Goal: Information Seeking & Learning: Check status

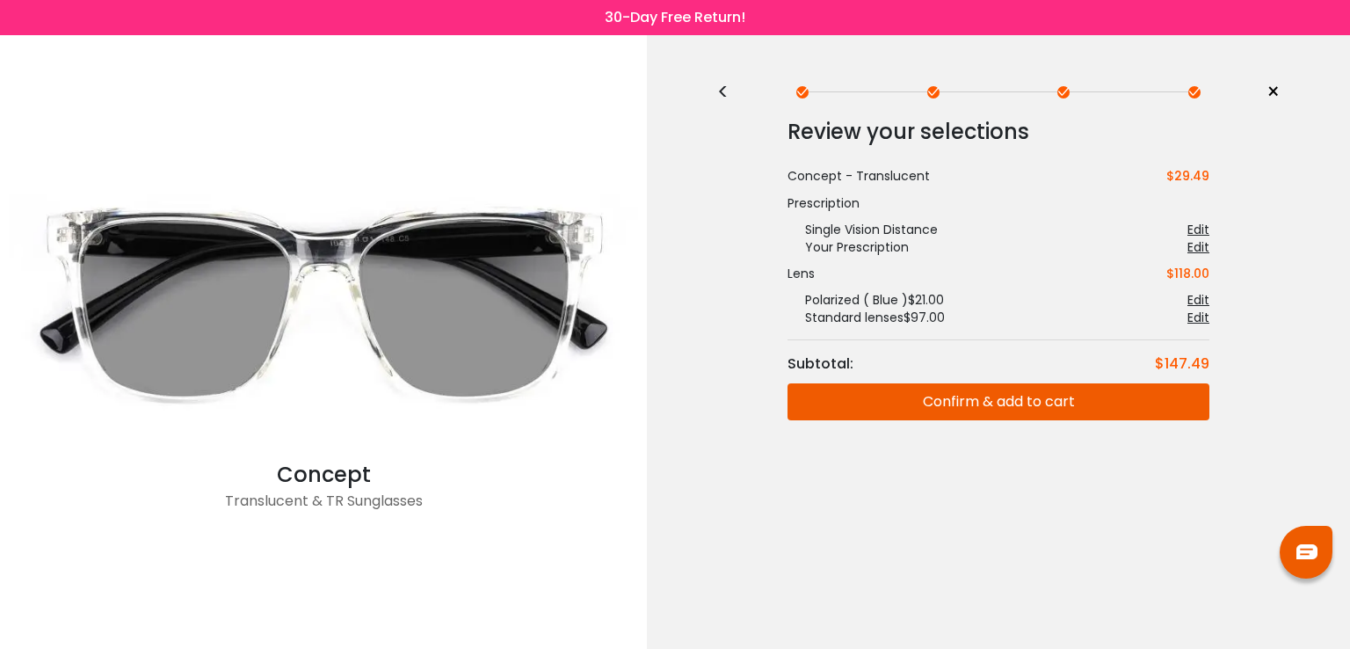
click at [1274, 93] on span "×" at bounding box center [1273, 92] width 13 height 26
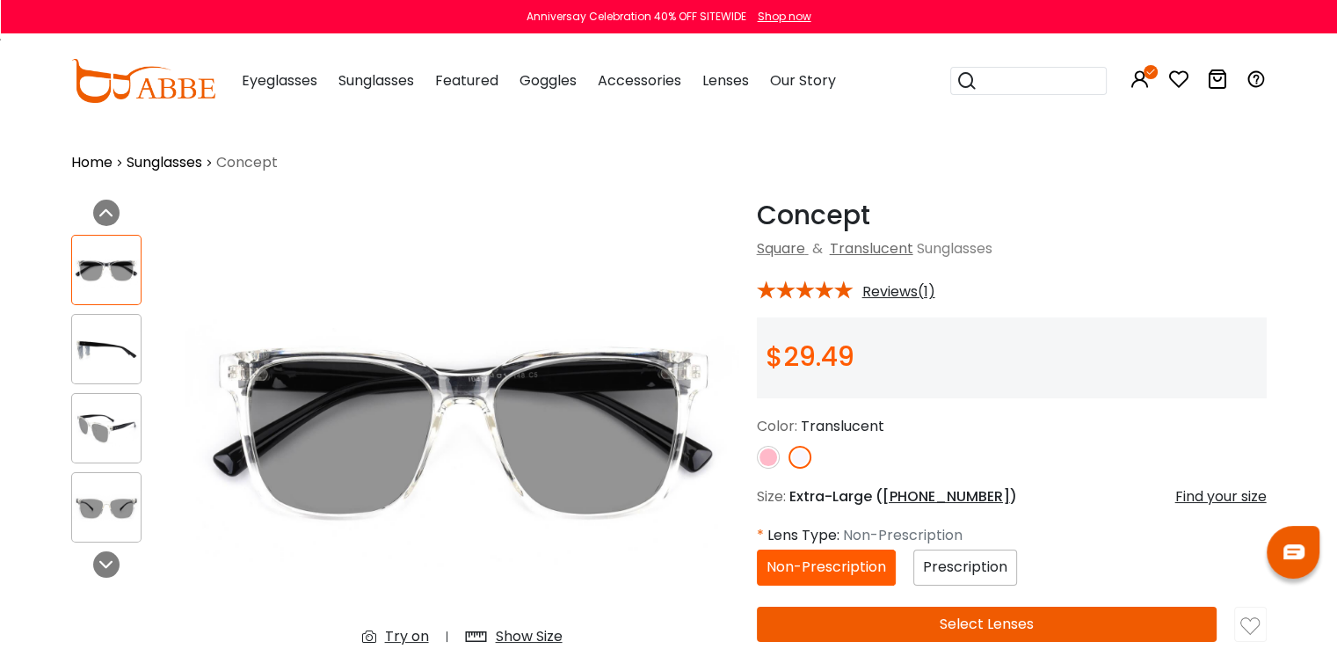
click at [1218, 82] on icon at bounding box center [1217, 79] width 21 height 21
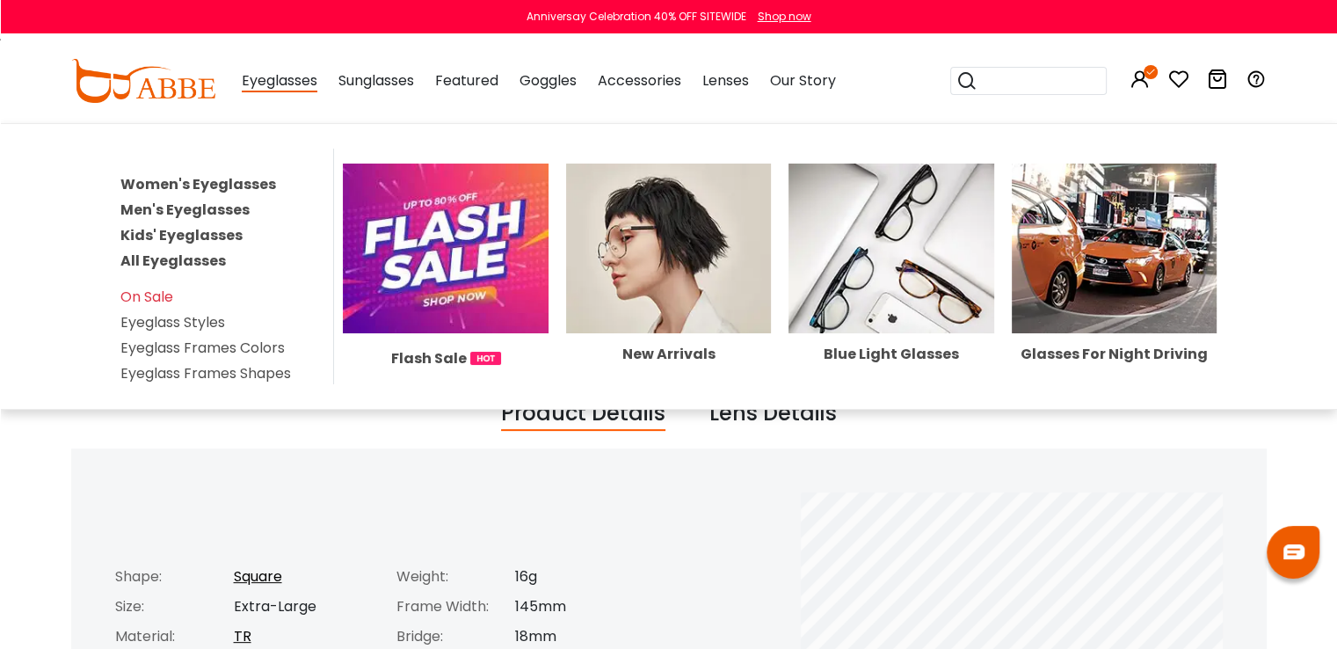
click at [252, 90] on span "Eyeglasses" at bounding box center [280, 81] width 76 height 22
click at [271, 82] on span "Eyeglasses" at bounding box center [280, 81] width 76 height 22
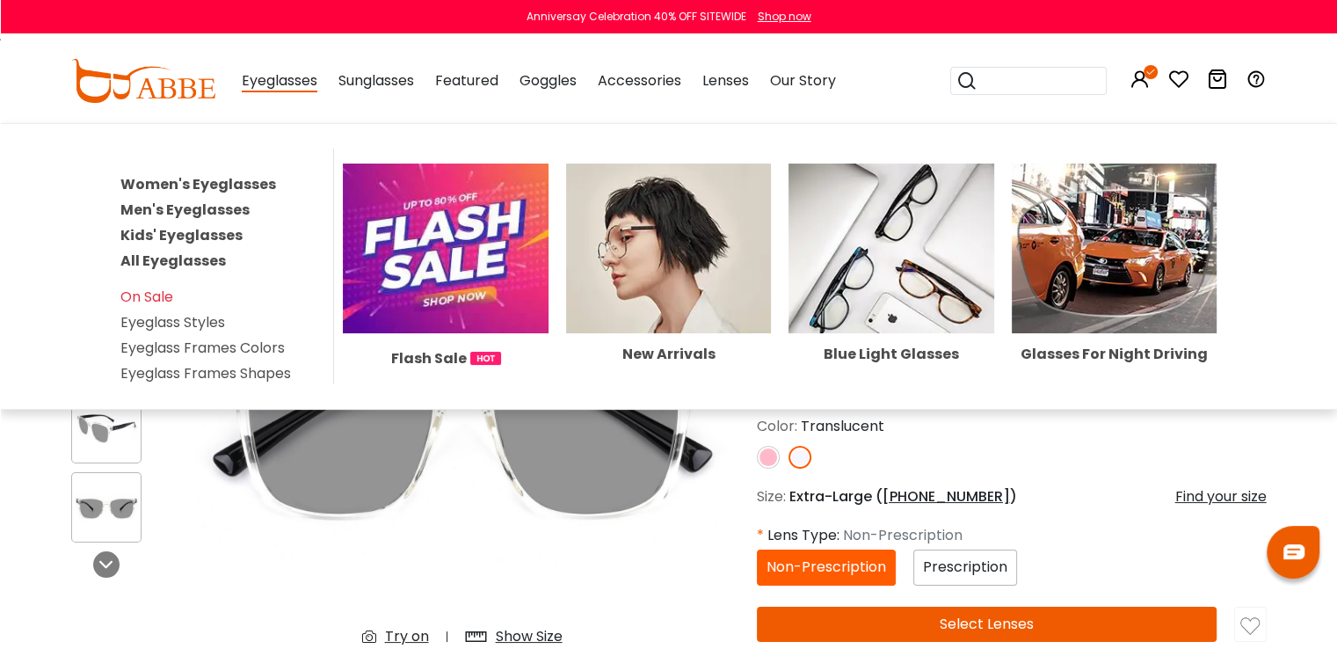
click at [169, 210] on link "Men's Eyeglasses" at bounding box center [184, 210] width 129 height 20
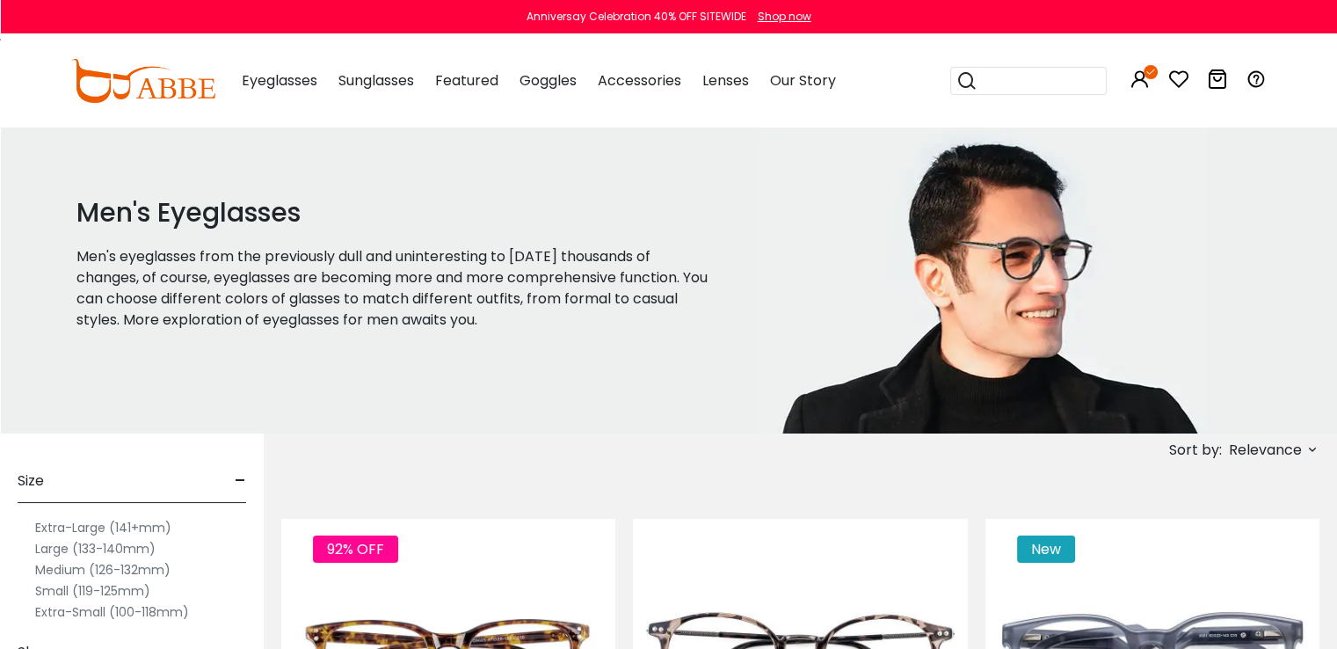
click at [101, 529] on label "Extra-Large (141+mm)" at bounding box center [103, 527] width 136 height 21
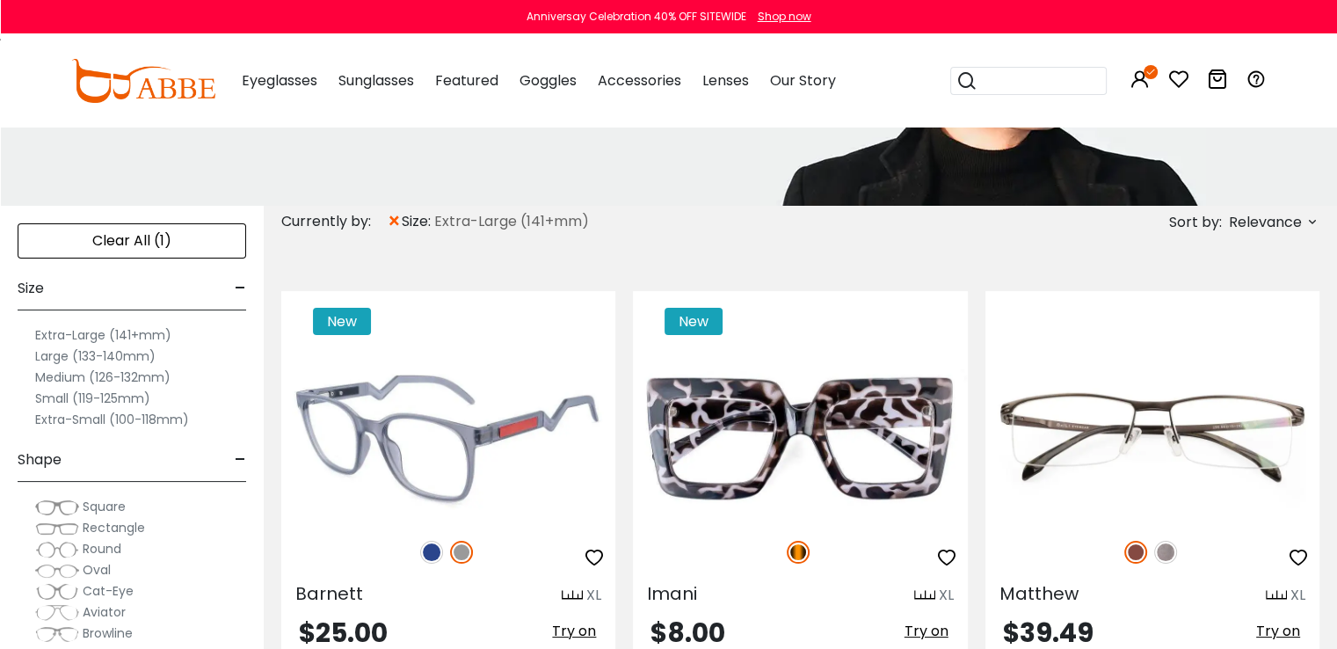
scroll to position [176, 0]
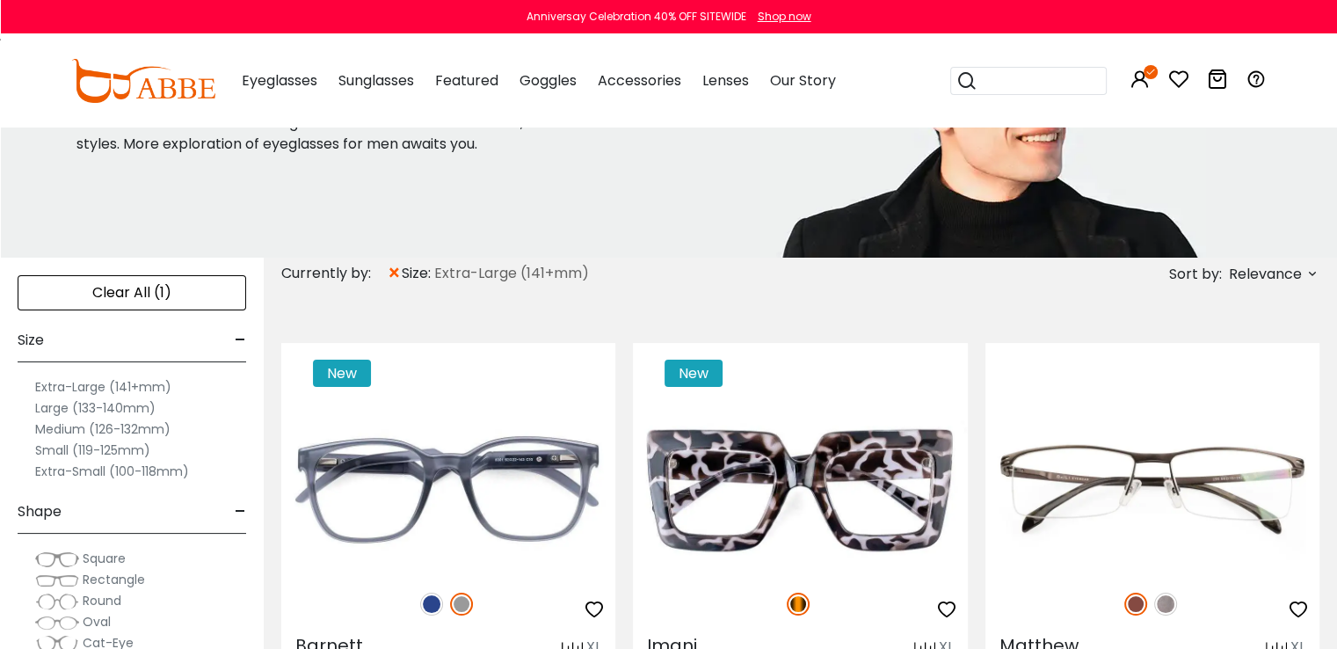
click at [88, 560] on span "Square" at bounding box center [104, 558] width 43 height 18
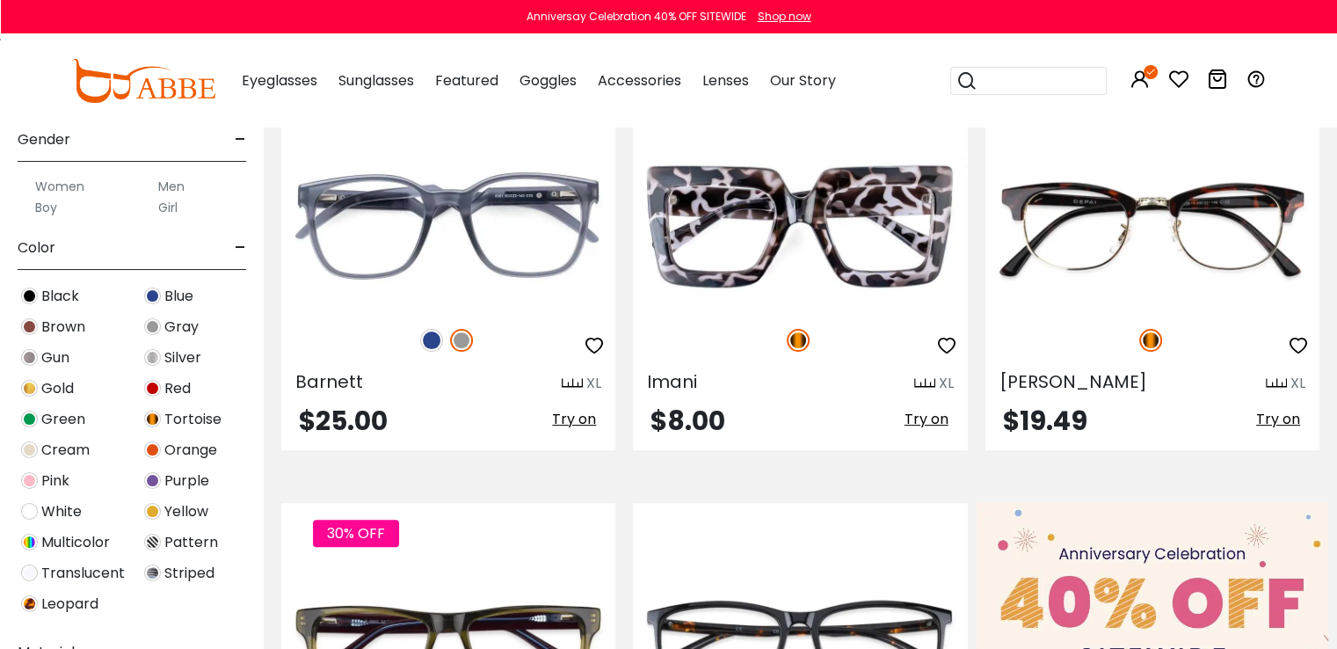
scroll to position [352, 0]
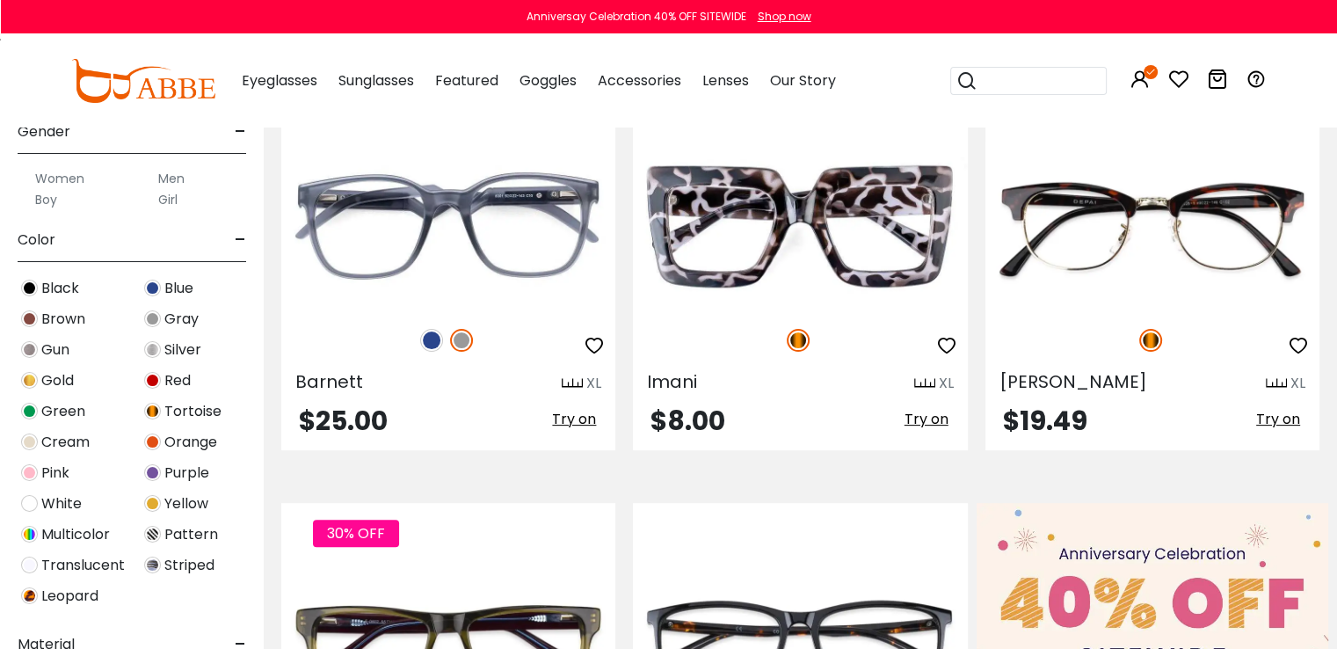
click at [176, 177] on label "Men" at bounding box center [171, 178] width 26 height 21
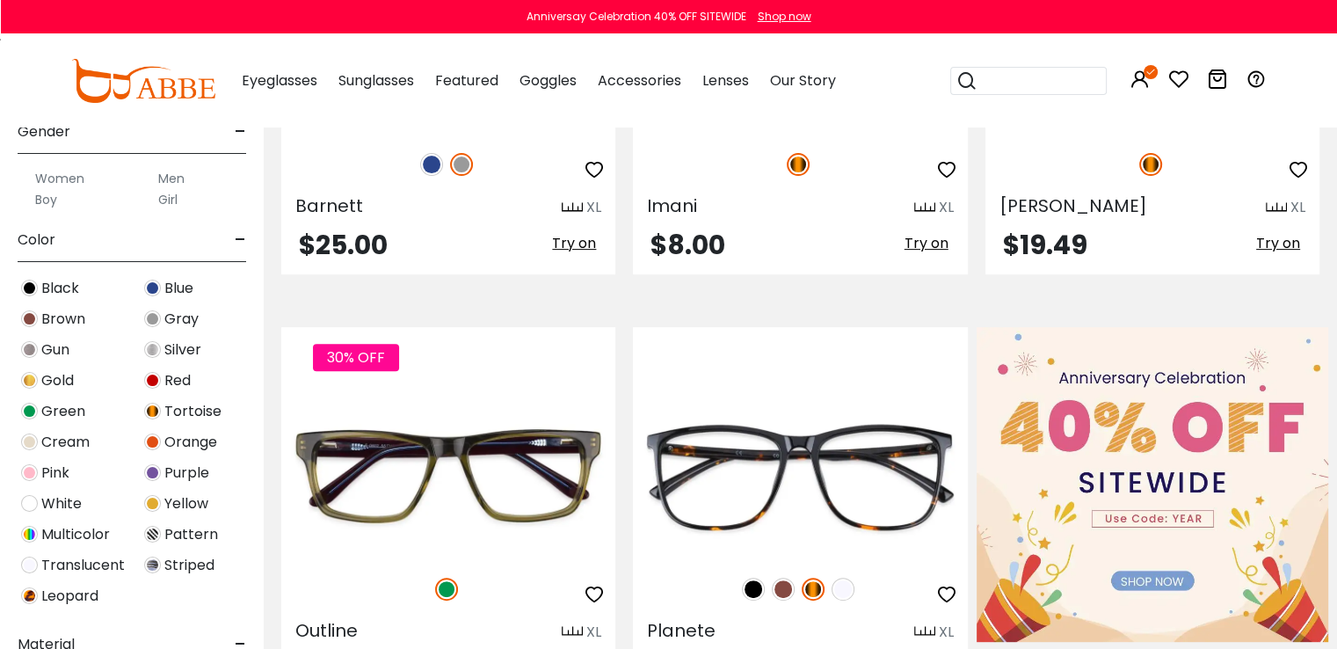
scroll to position [528, 0]
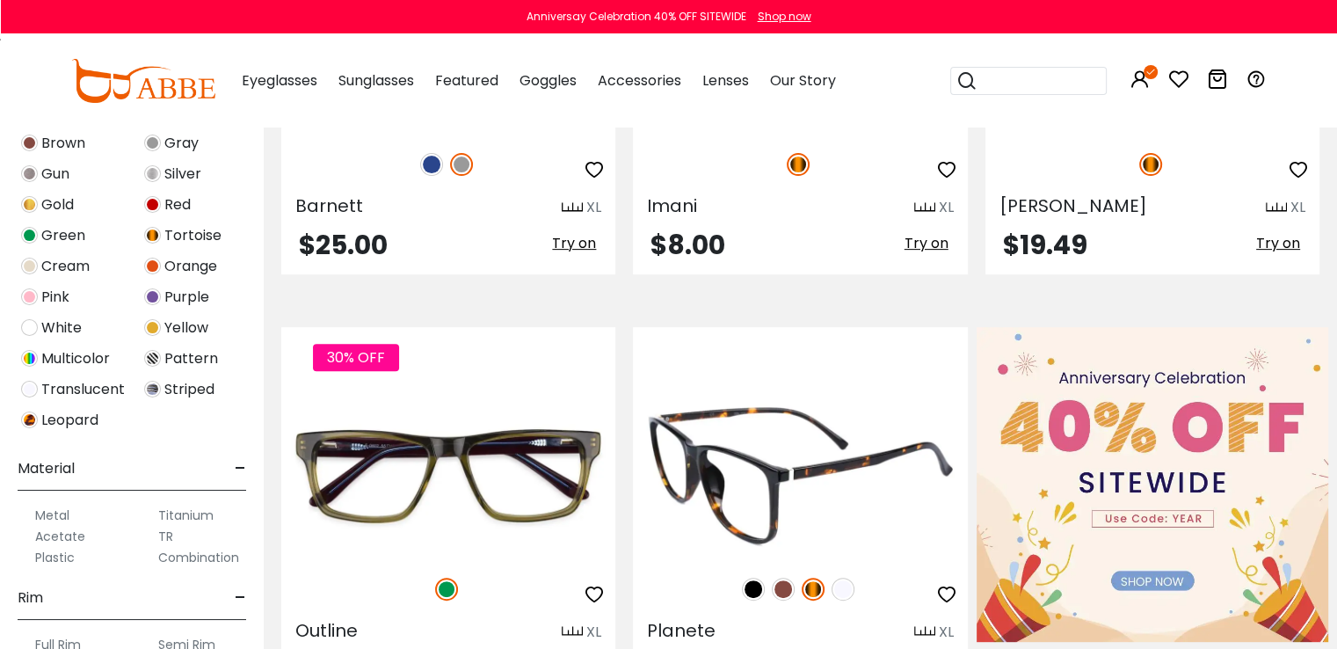
click at [753, 590] on img at bounding box center [753, 589] width 23 height 23
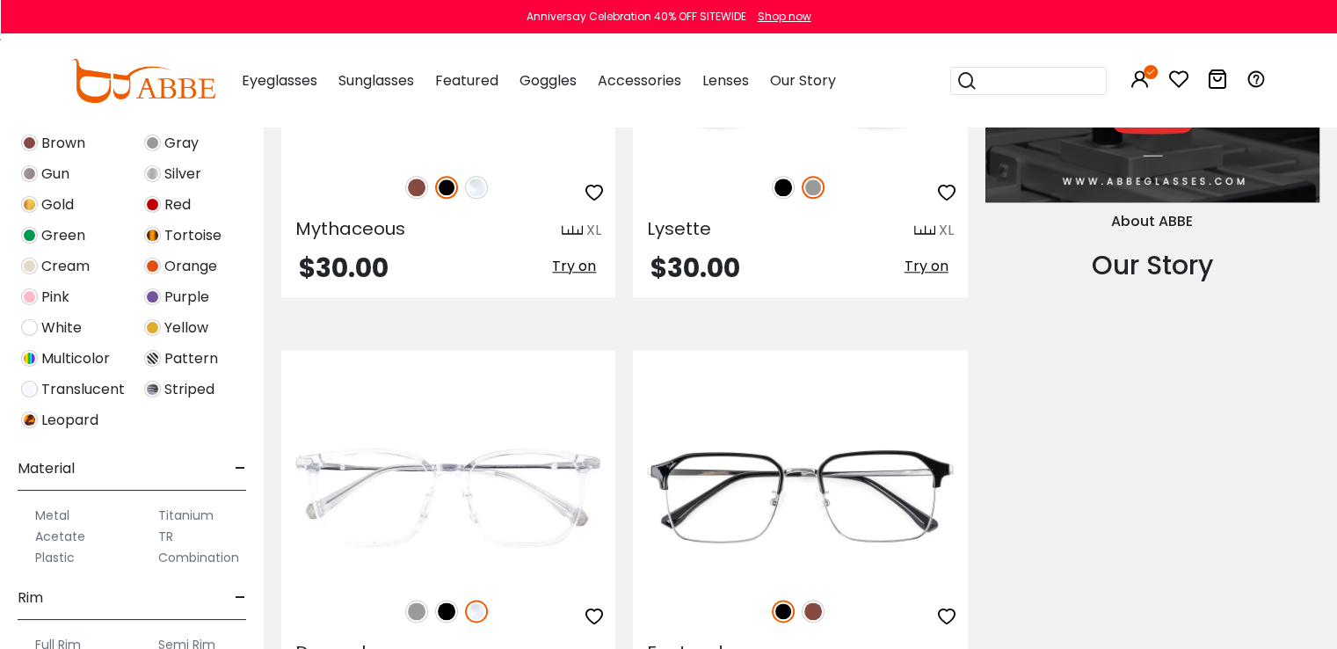
scroll to position [2022, 0]
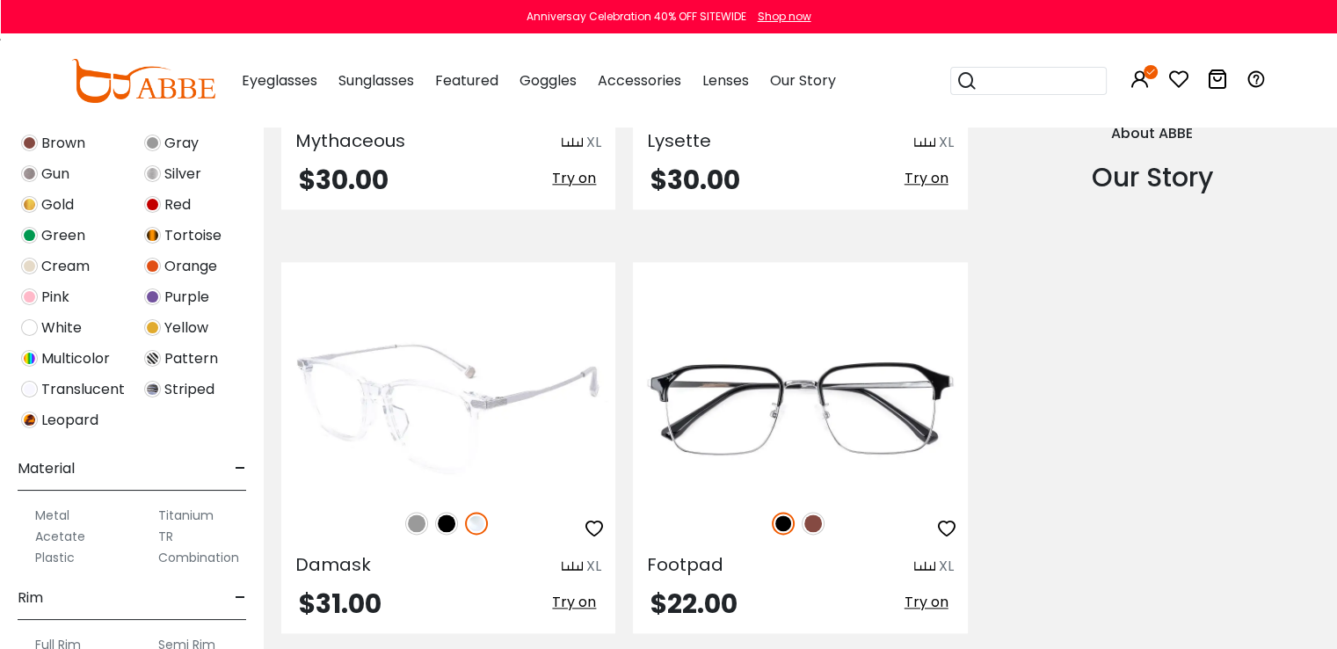
click at [448, 522] on img at bounding box center [446, 523] width 23 height 23
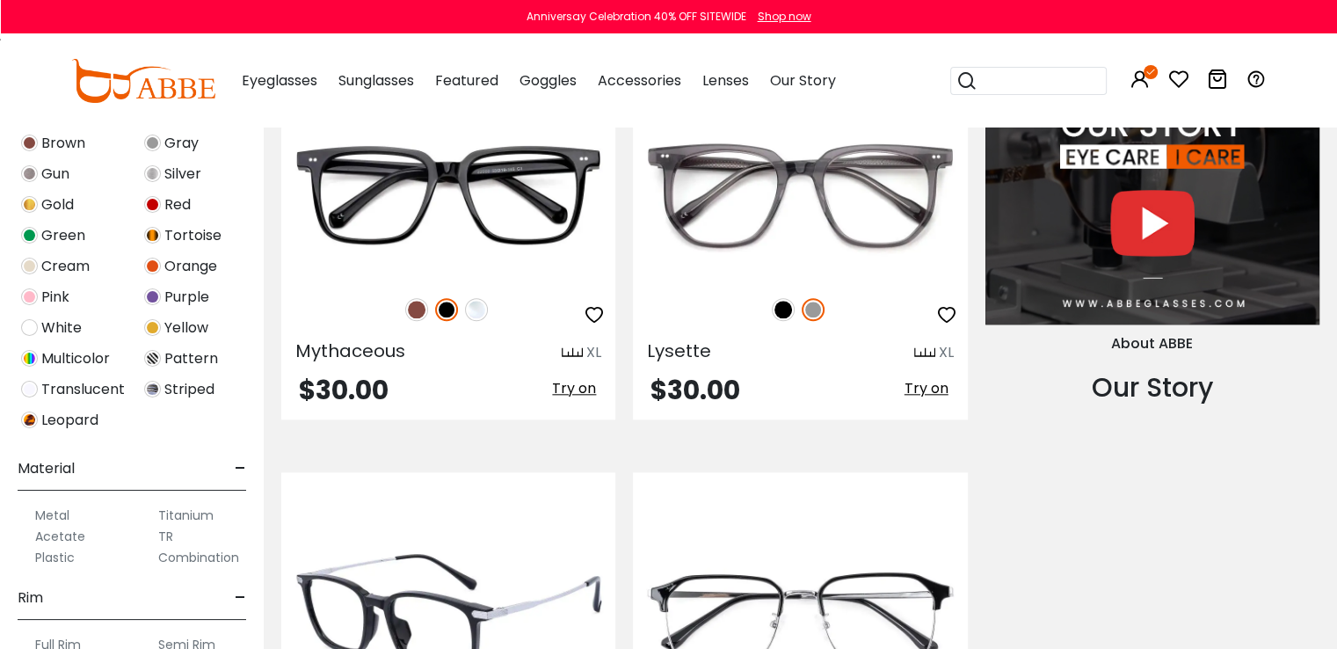
scroll to position [1670, 0]
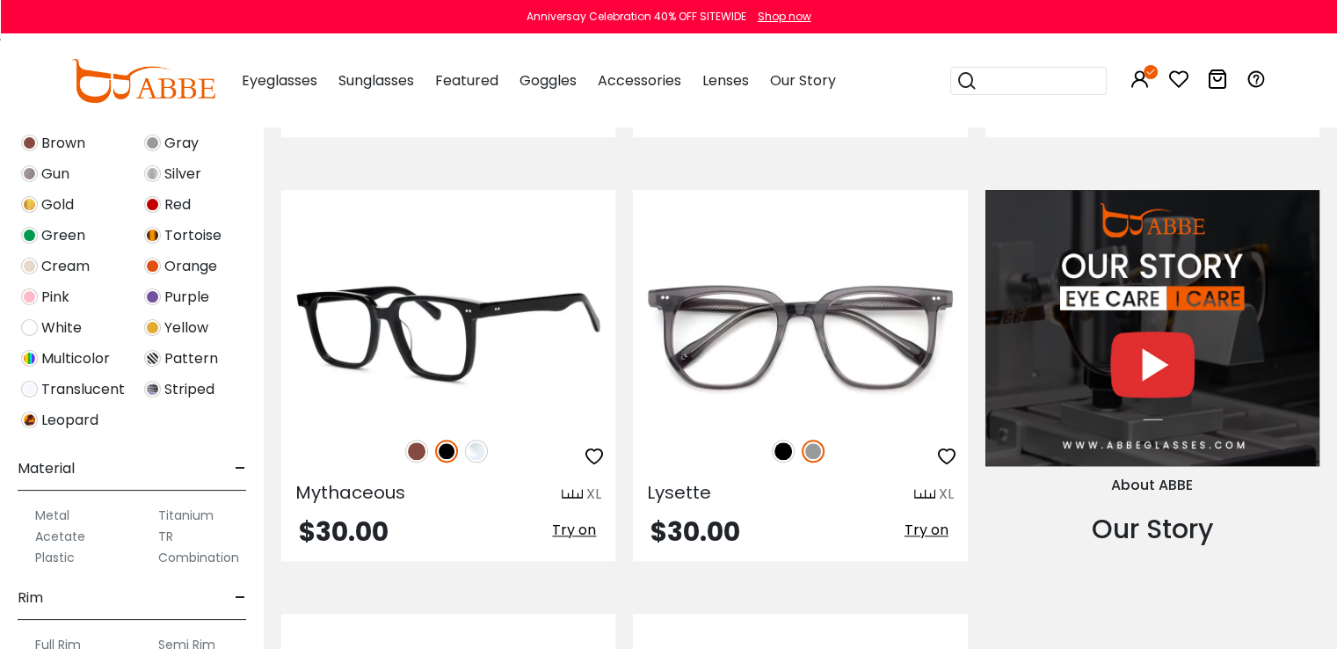
click at [447, 451] on img at bounding box center [446, 451] width 23 height 23
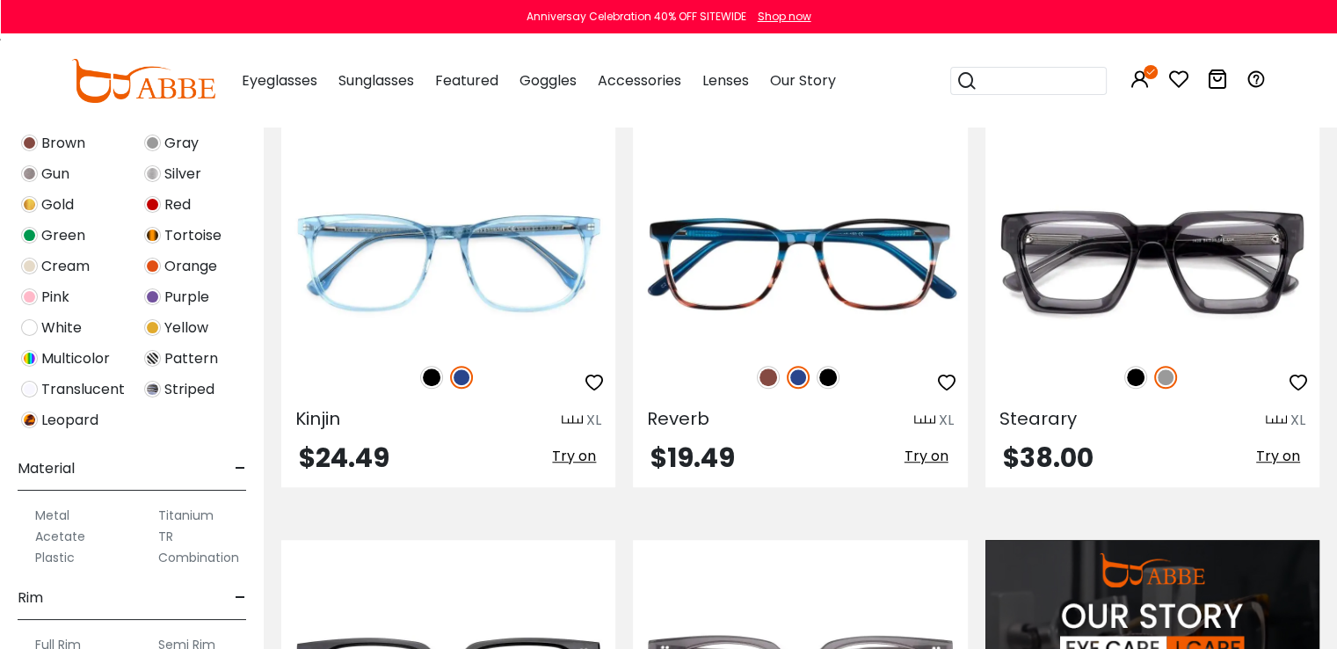
scroll to position [1319, 0]
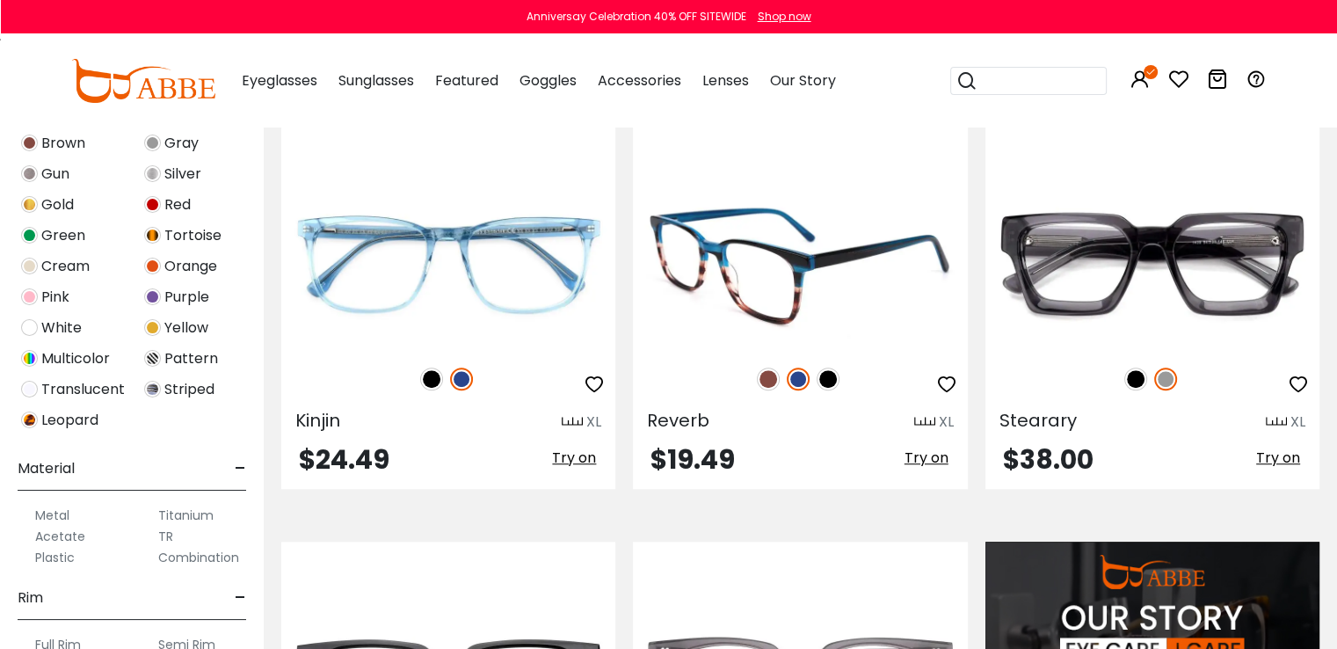
click at [834, 381] on img at bounding box center [828, 378] width 23 height 23
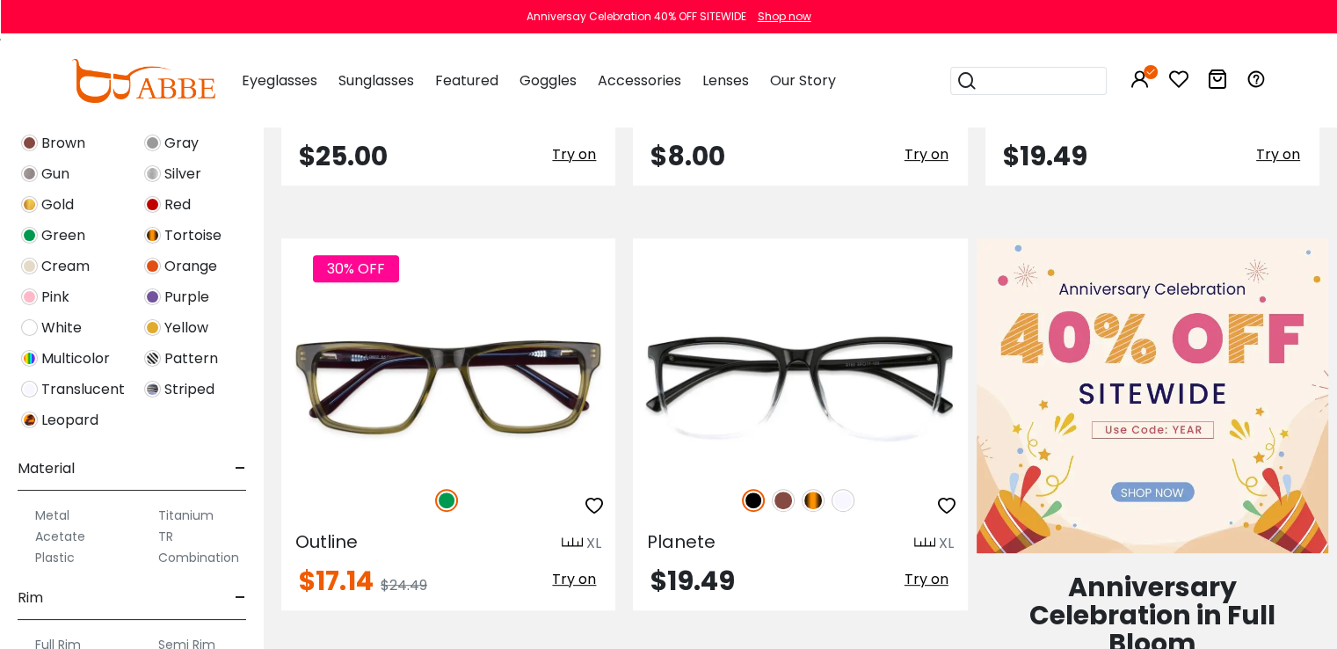
scroll to position [703, 0]
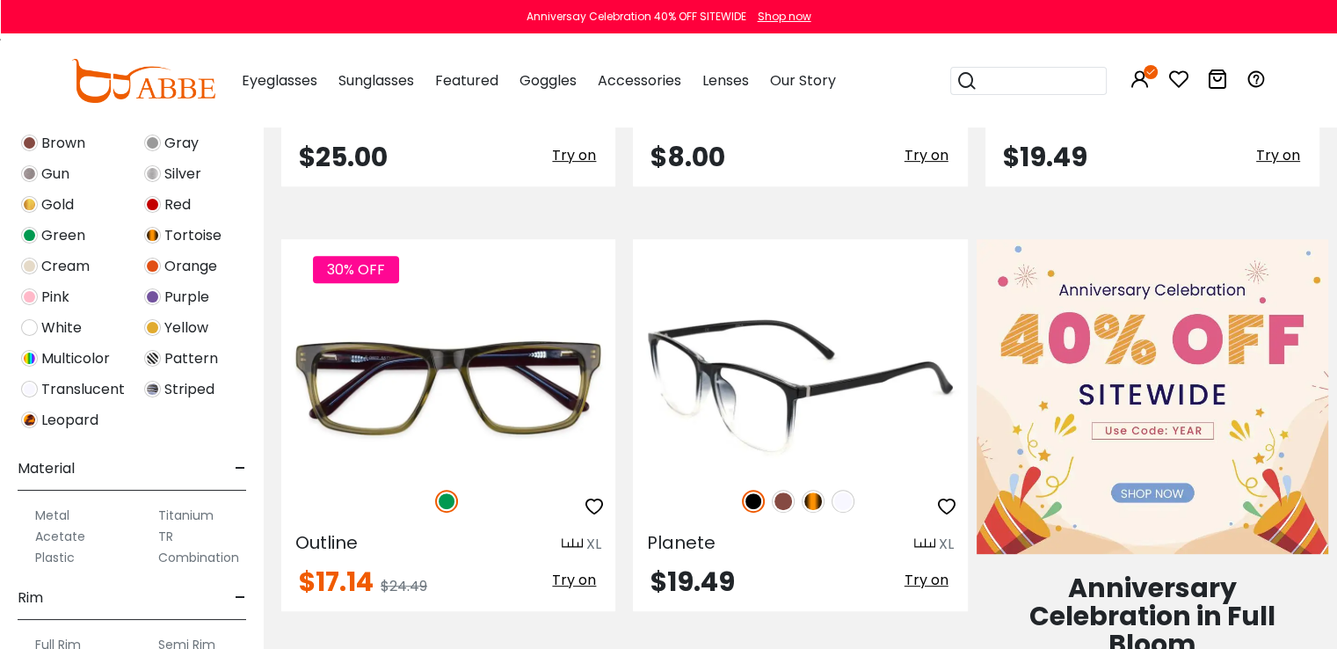
click at [816, 502] on img at bounding box center [813, 501] width 23 height 23
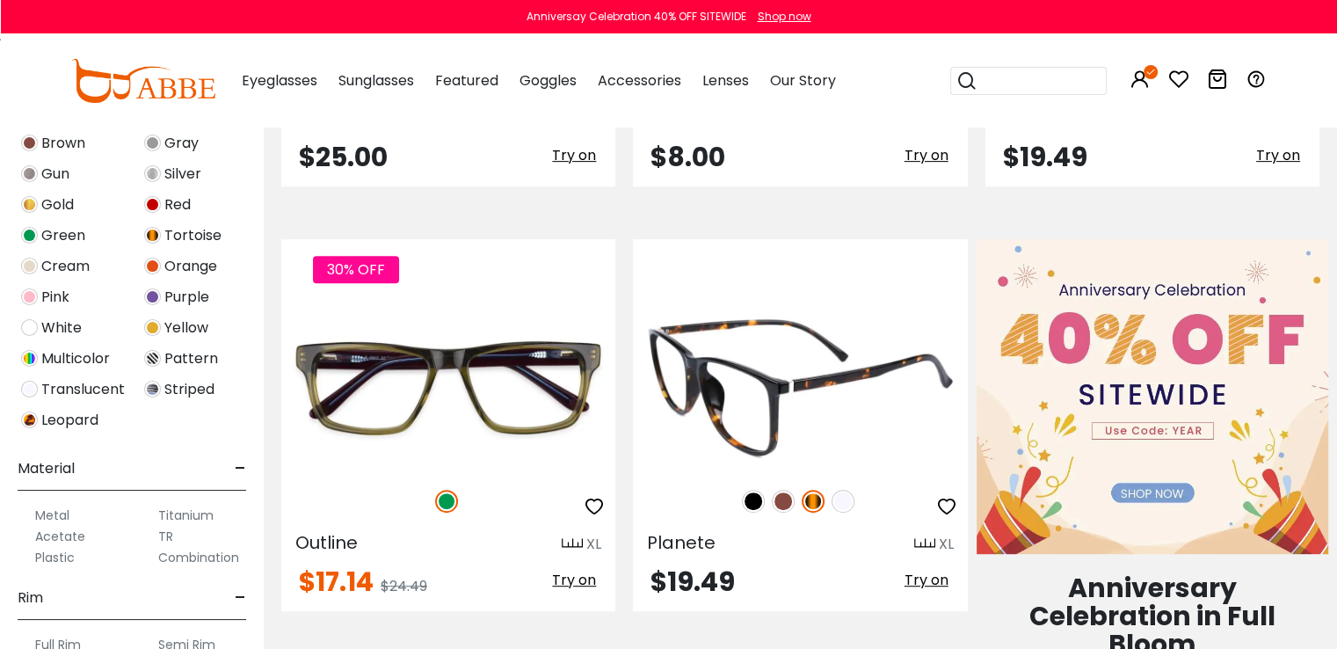
click at [783, 501] on img at bounding box center [783, 501] width 23 height 23
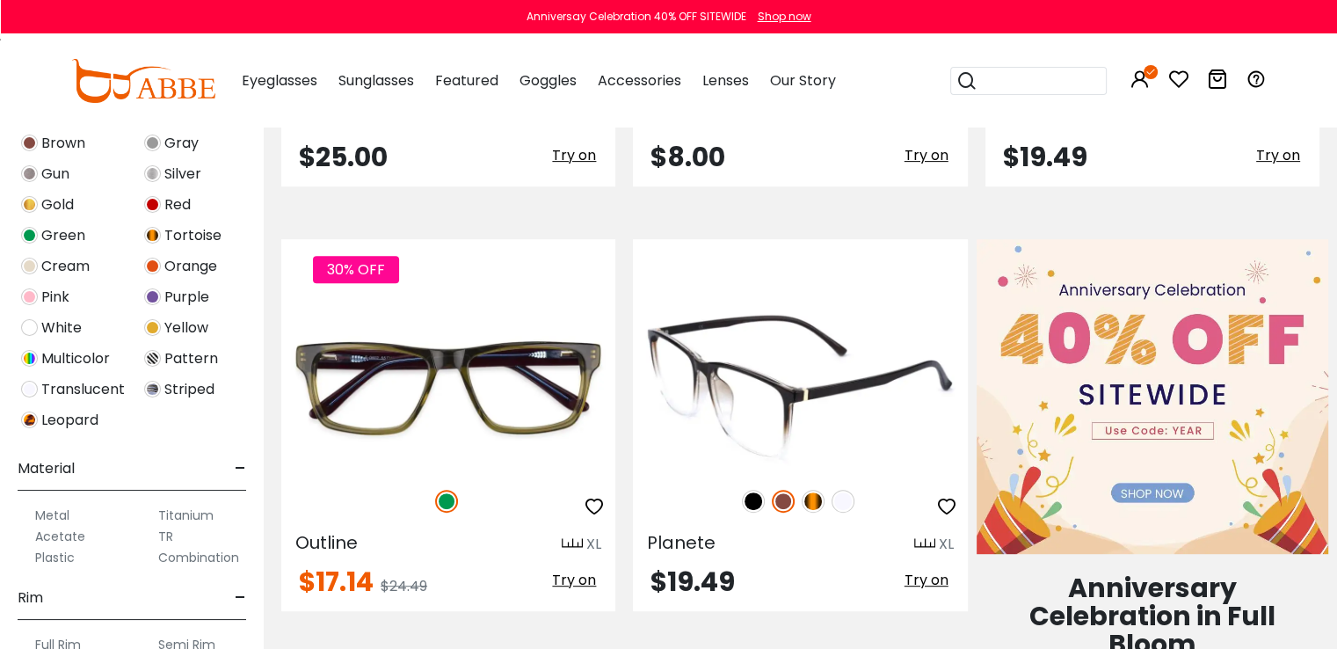
click at [844, 501] on img at bounding box center [843, 501] width 23 height 23
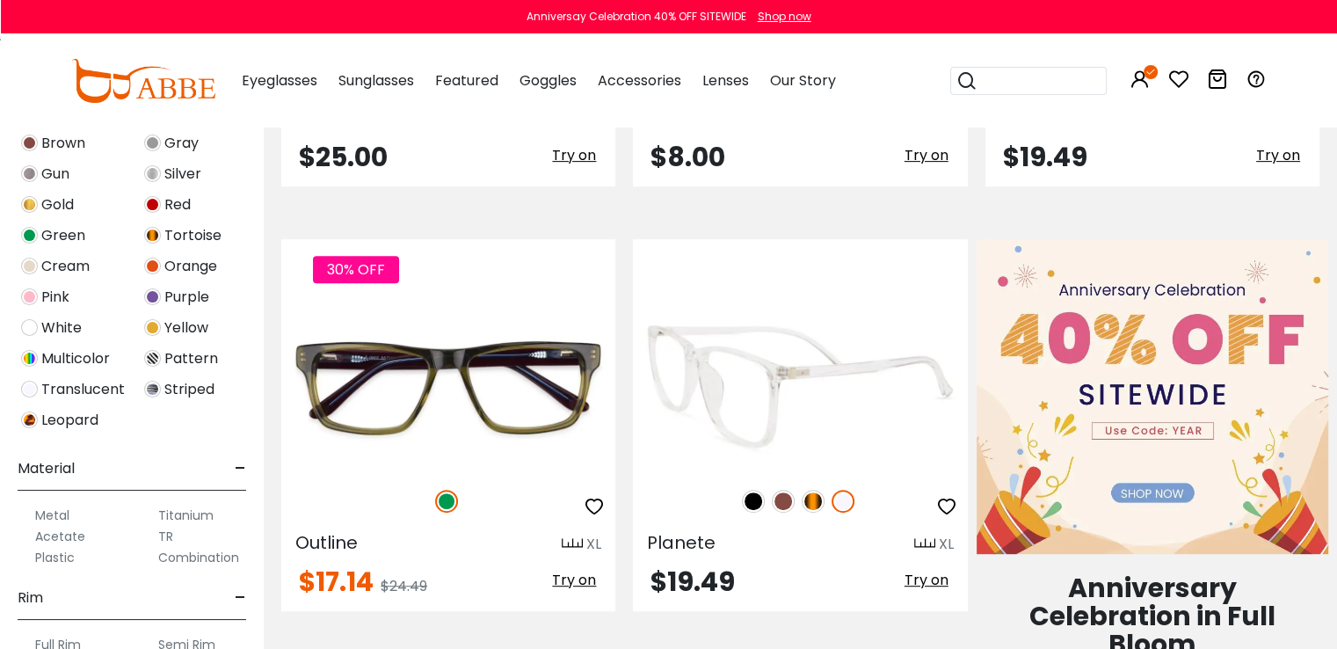
scroll to position [879, 0]
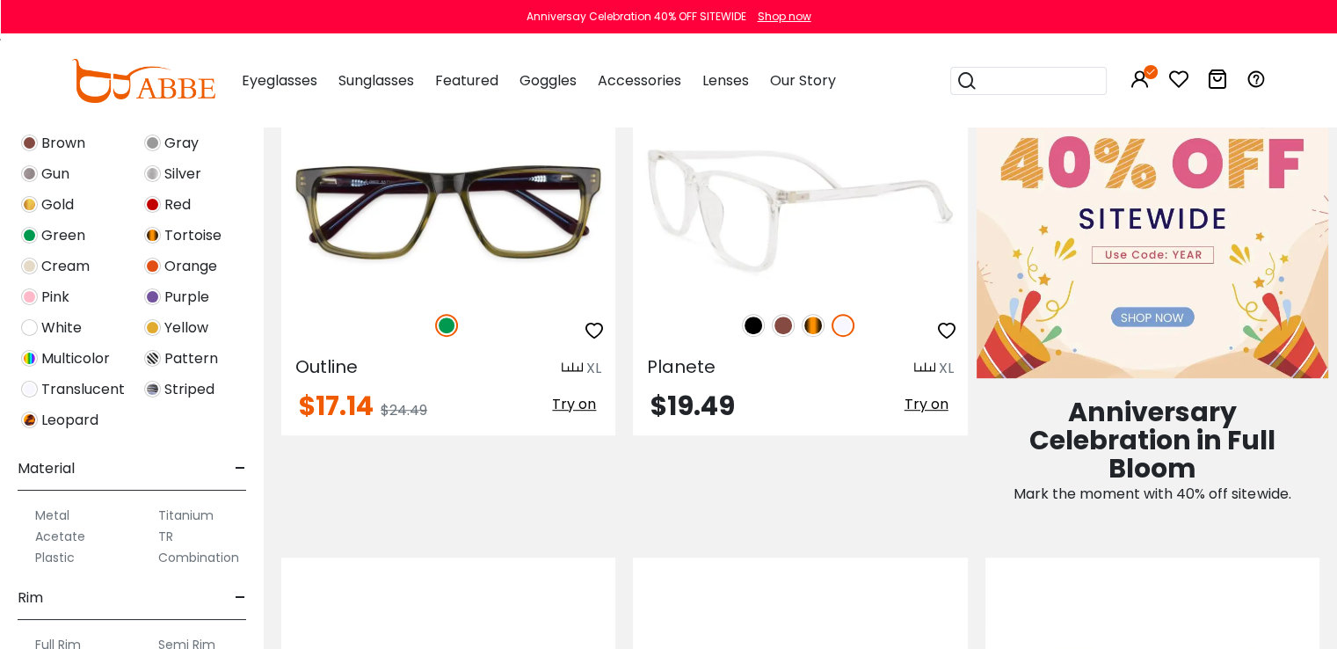
click at [753, 328] on img at bounding box center [753, 325] width 23 height 23
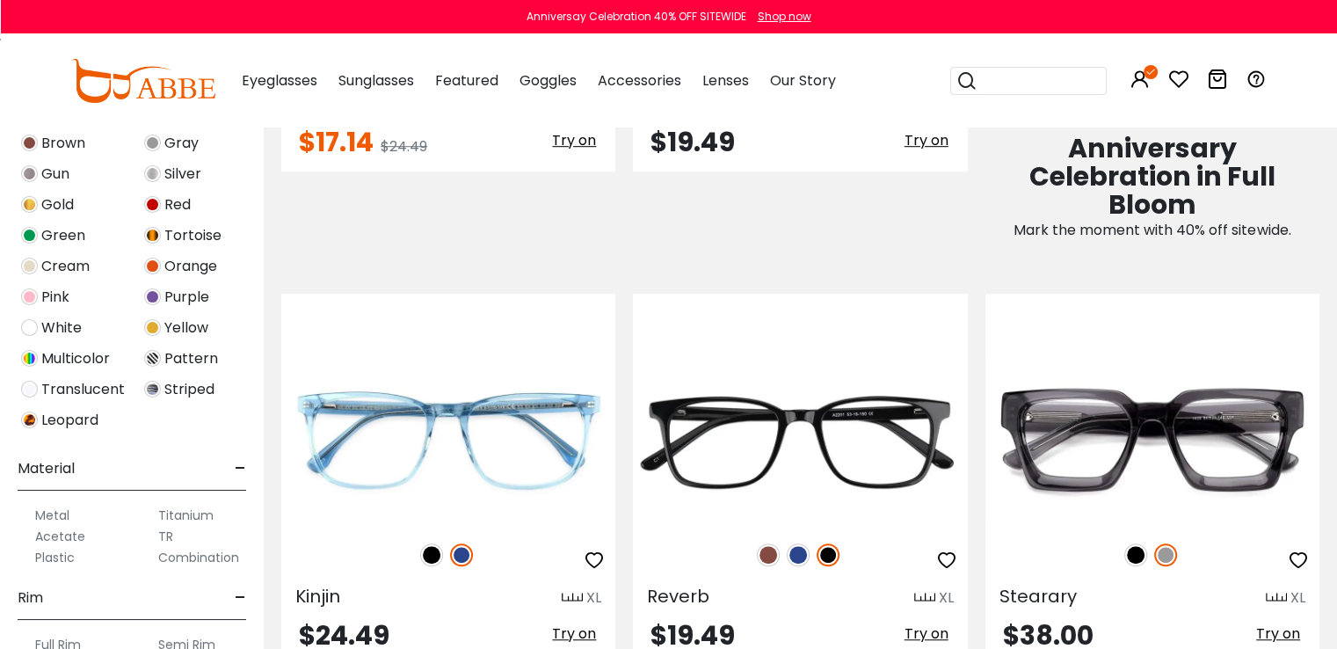
scroll to position [1231, 0]
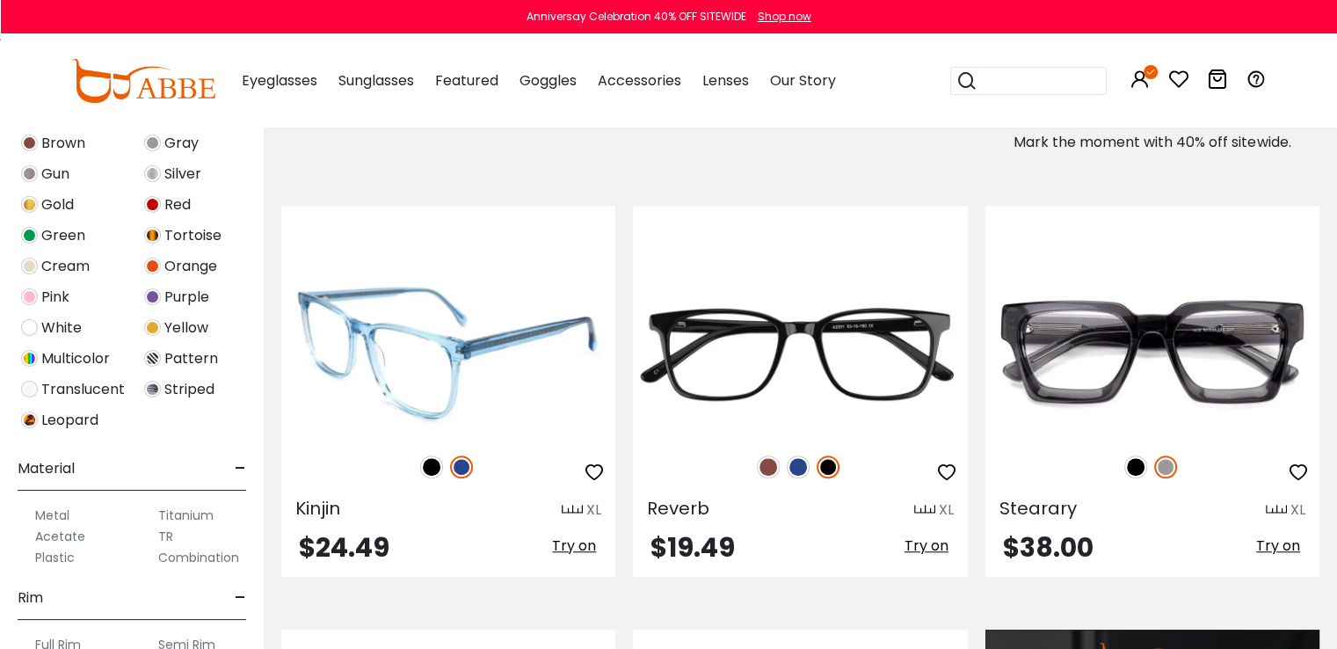
click at [436, 465] on img at bounding box center [431, 466] width 23 height 23
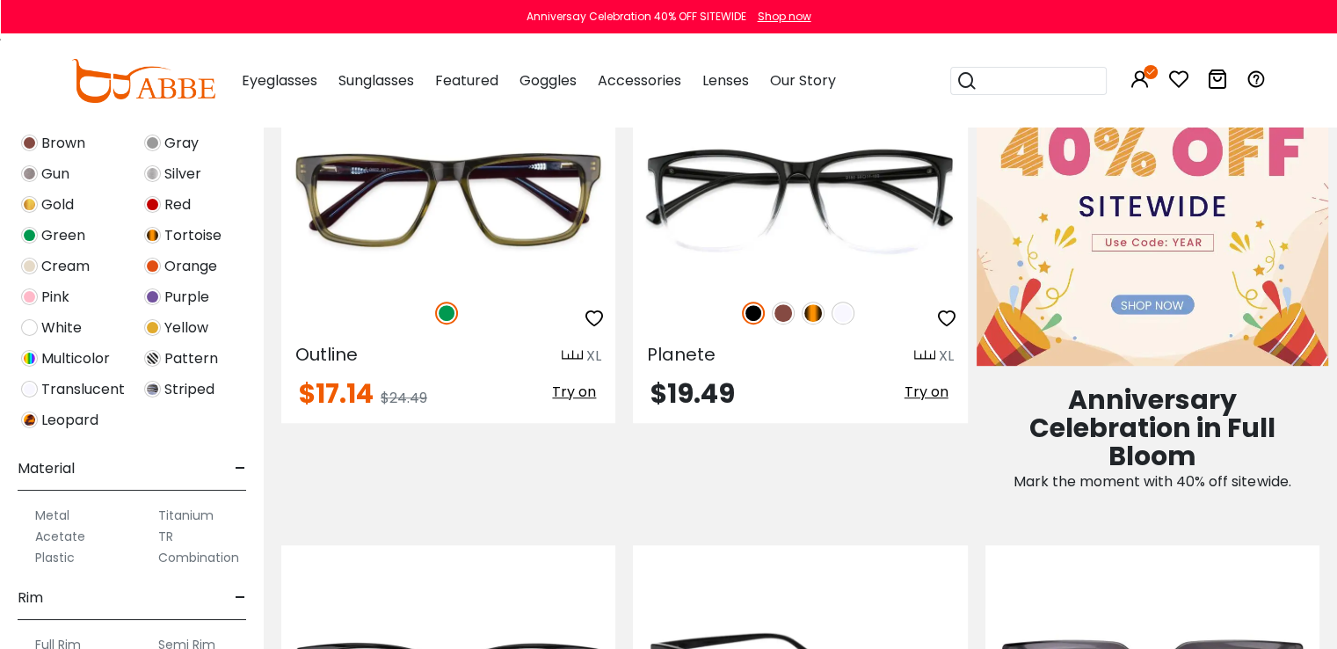
scroll to position [791, 0]
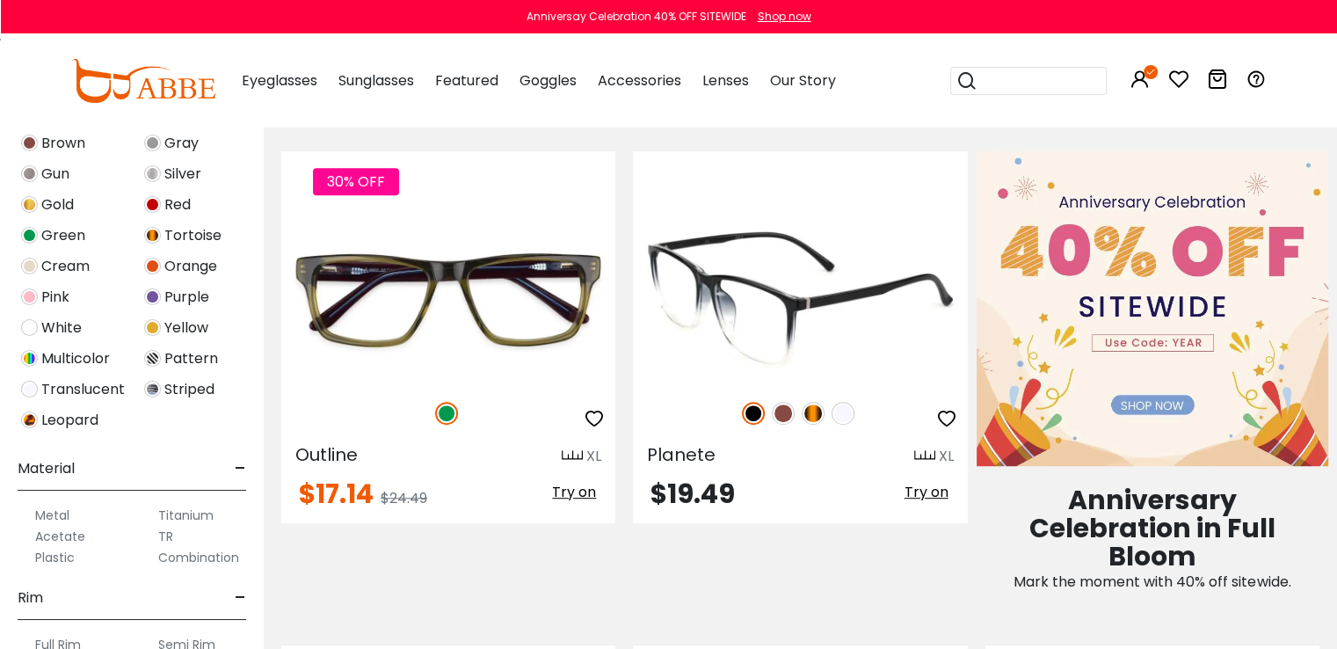
click at [817, 416] on img at bounding box center [813, 413] width 23 height 23
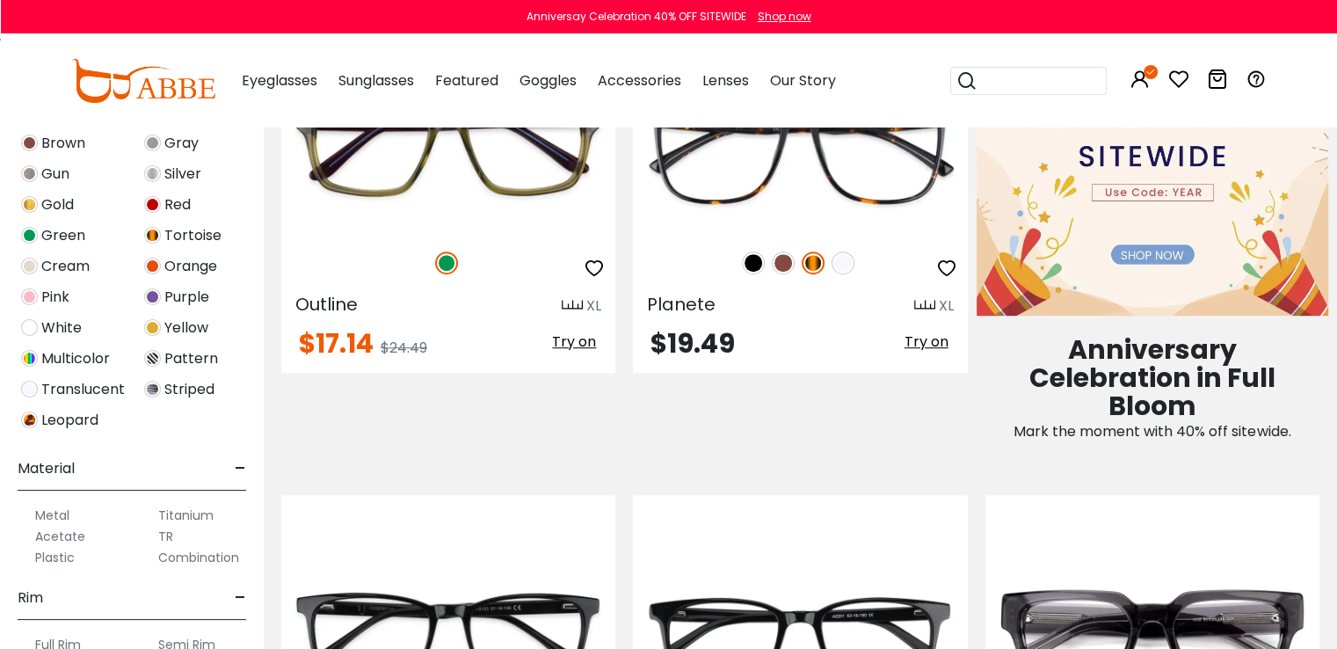
scroll to position [703, 0]
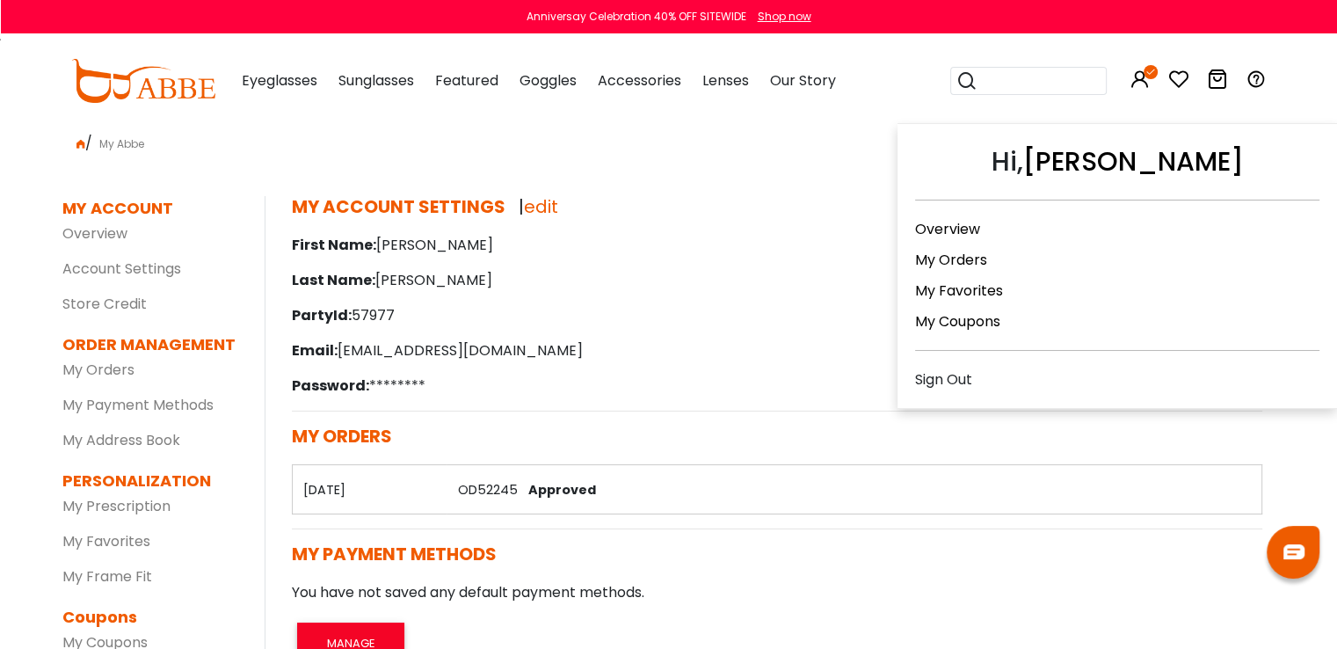
click at [1139, 85] on icon at bounding box center [1140, 79] width 21 height 21
click at [953, 252] on link "My Orders" at bounding box center [951, 260] width 72 height 20
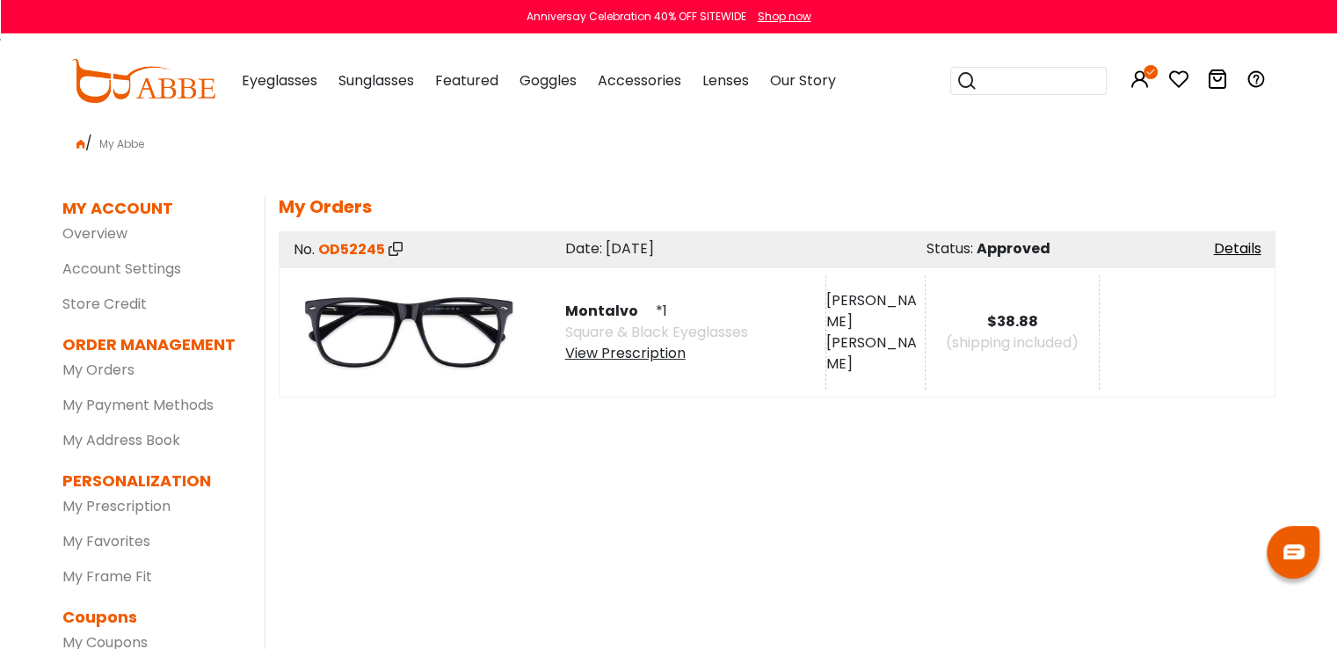
click at [455, 318] on img at bounding box center [409, 332] width 229 height 114
click at [332, 307] on img at bounding box center [409, 332] width 229 height 114
click at [360, 304] on img at bounding box center [409, 332] width 229 height 114
click at [355, 251] on span "OD52245" at bounding box center [351, 249] width 67 height 20
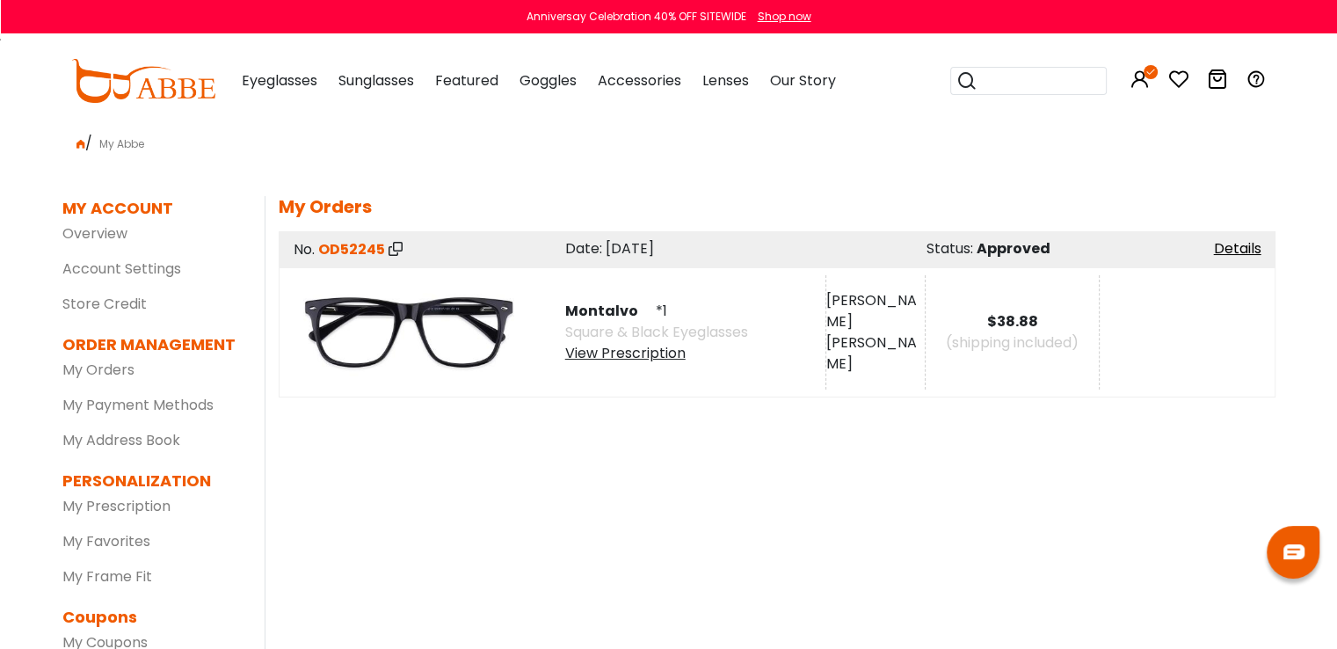
click at [376, 303] on img at bounding box center [409, 332] width 229 height 114
click at [937, 349] on div "(shipping included)" at bounding box center [1012, 342] width 173 height 21
click at [612, 307] on span "Montalvo" at bounding box center [608, 311] width 87 height 20
copy div "Montalvo"
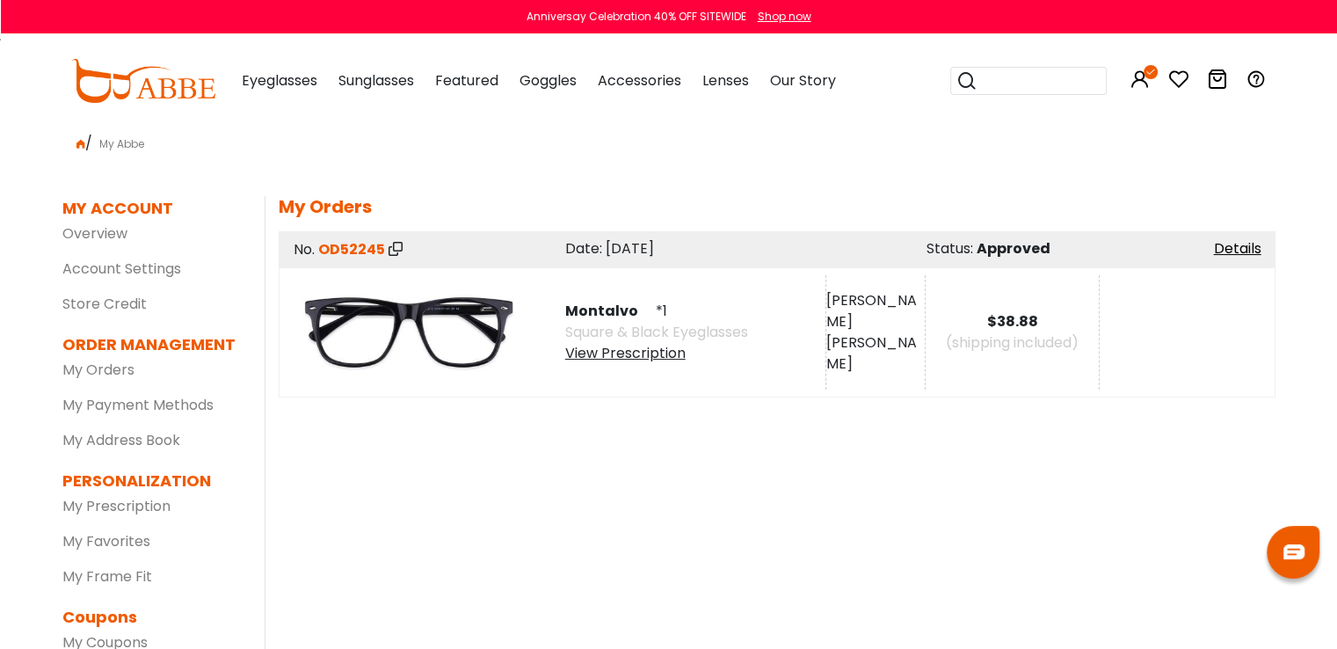
click at [1003, 78] on input "search" at bounding box center [1039, 81] width 123 height 26
paste input "********"
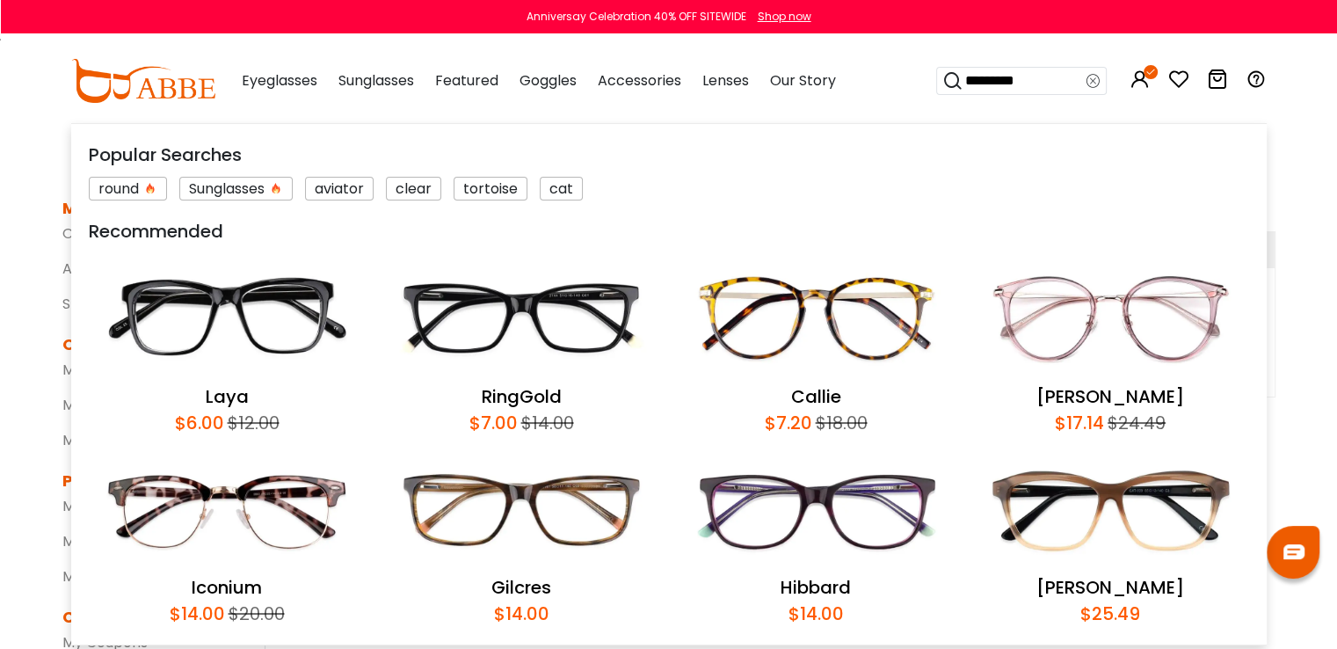
type input "********"
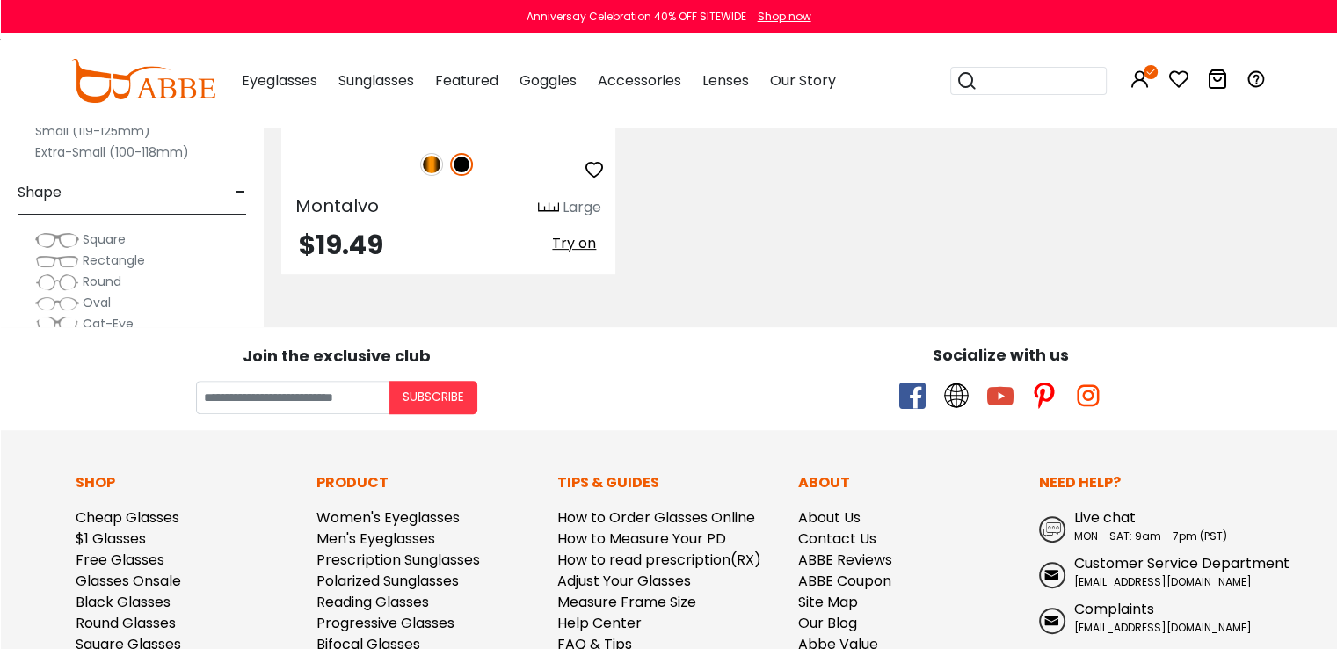
scroll to position [352, 0]
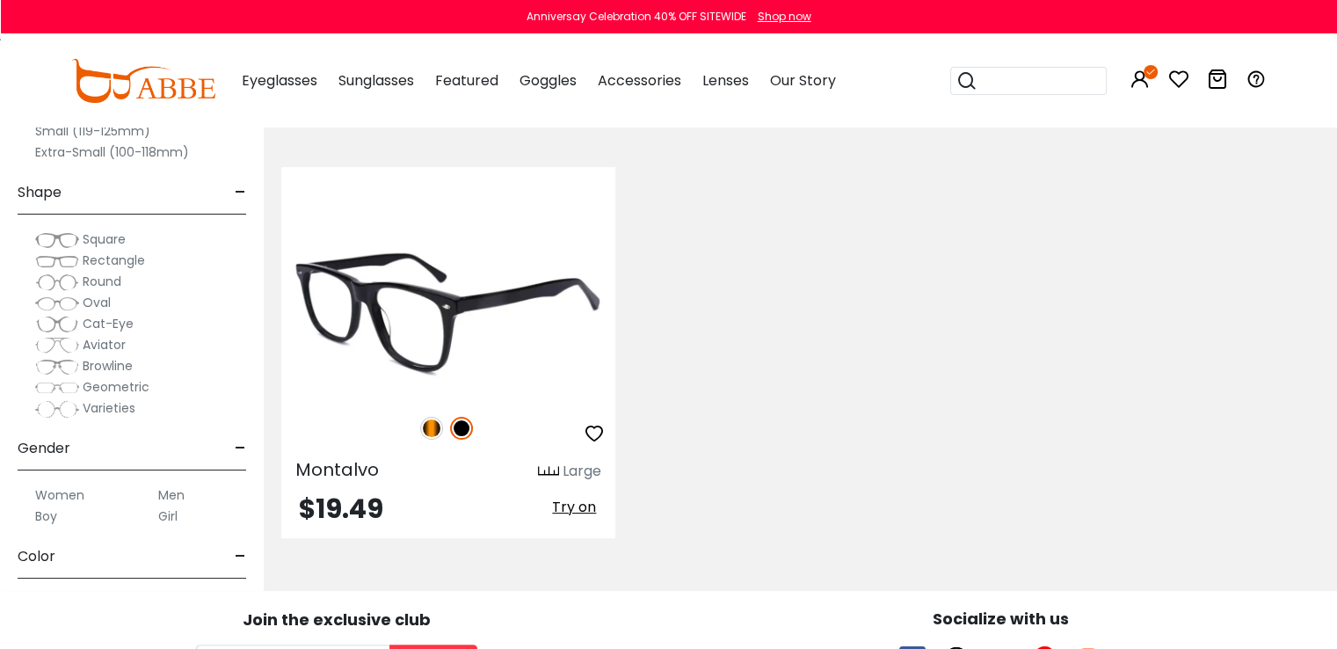
click at [463, 305] on img at bounding box center [448, 313] width 334 height 167
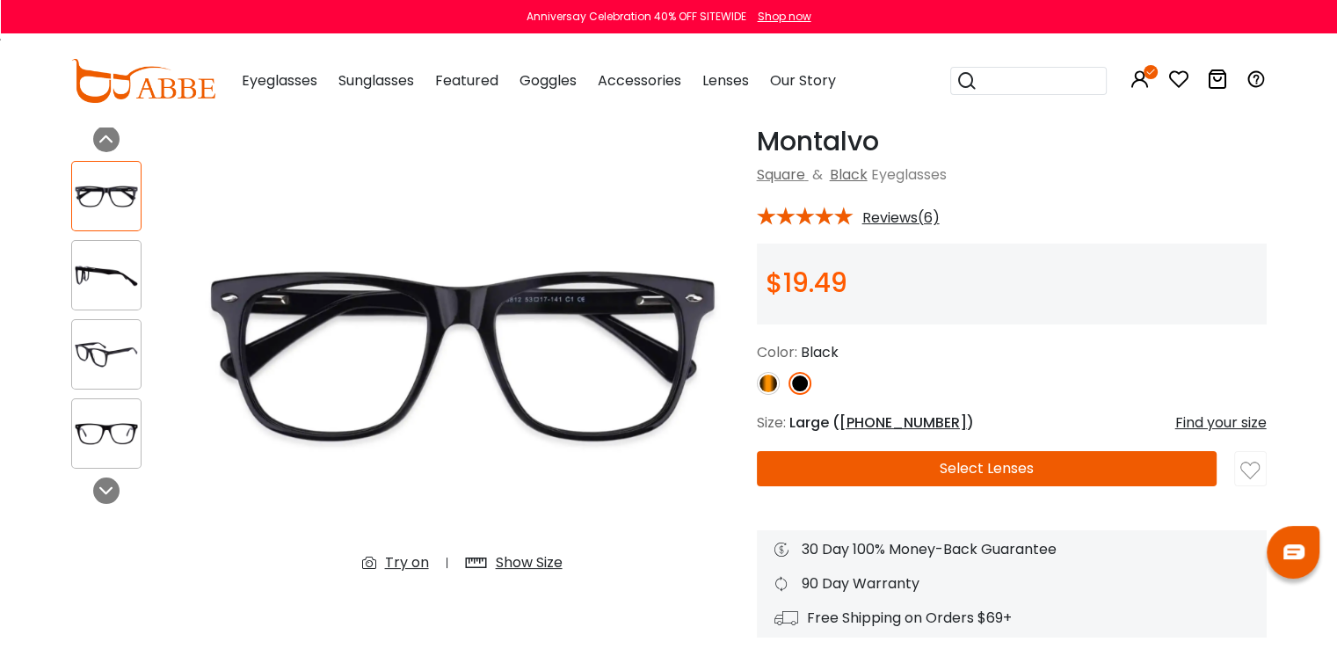
scroll to position [176, 0]
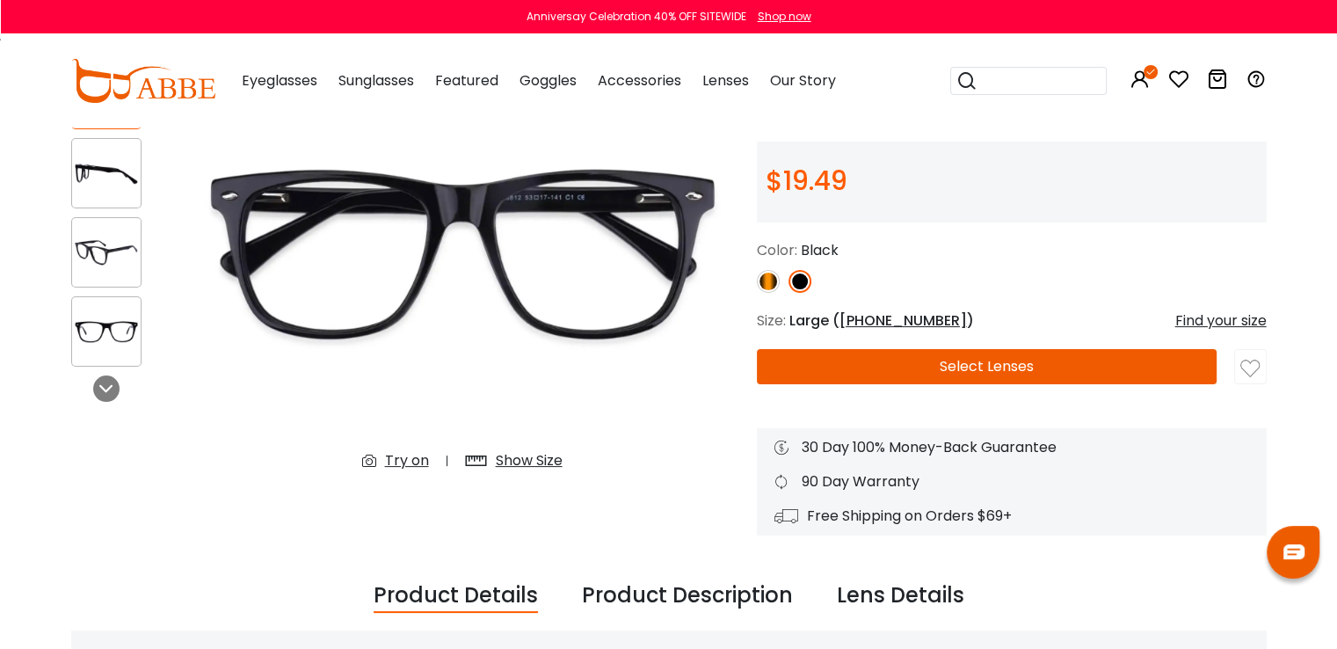
click at [400, 458] on div "Try on" at bounding box center [407, 460] width 44 height 21
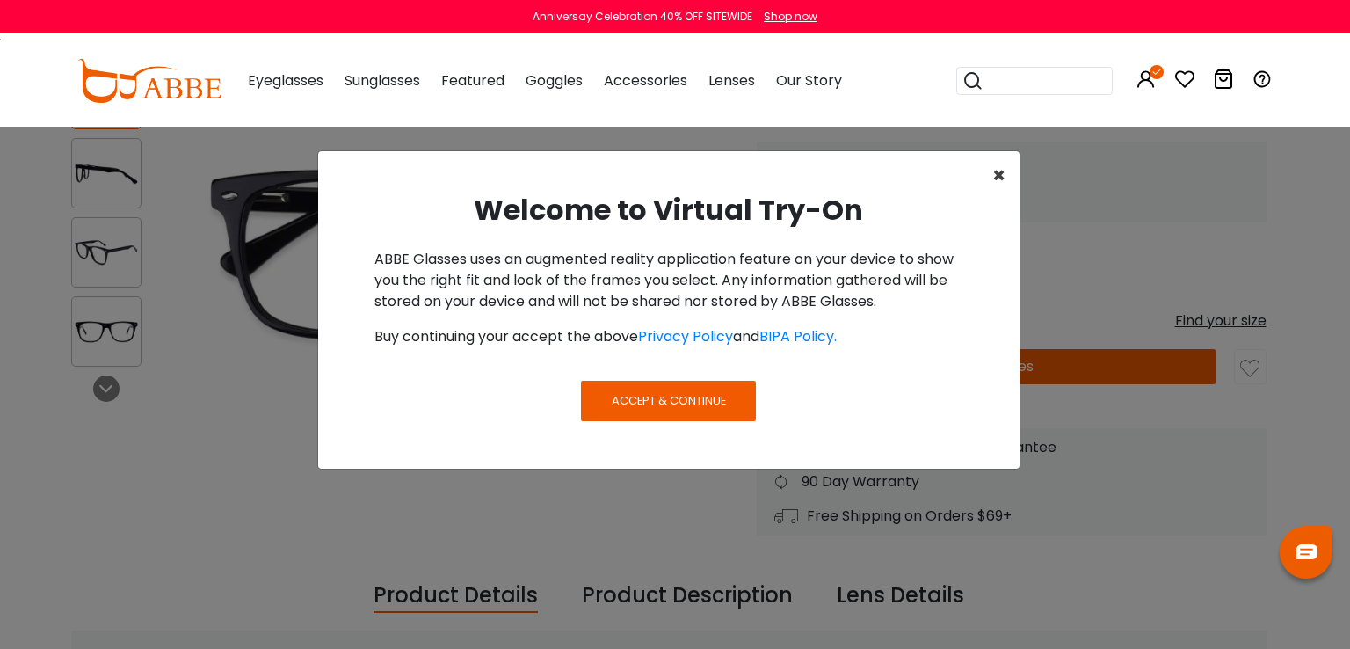
click at [1000, 177] on span "×" at bounding box center [999, 175] width 13 height 29
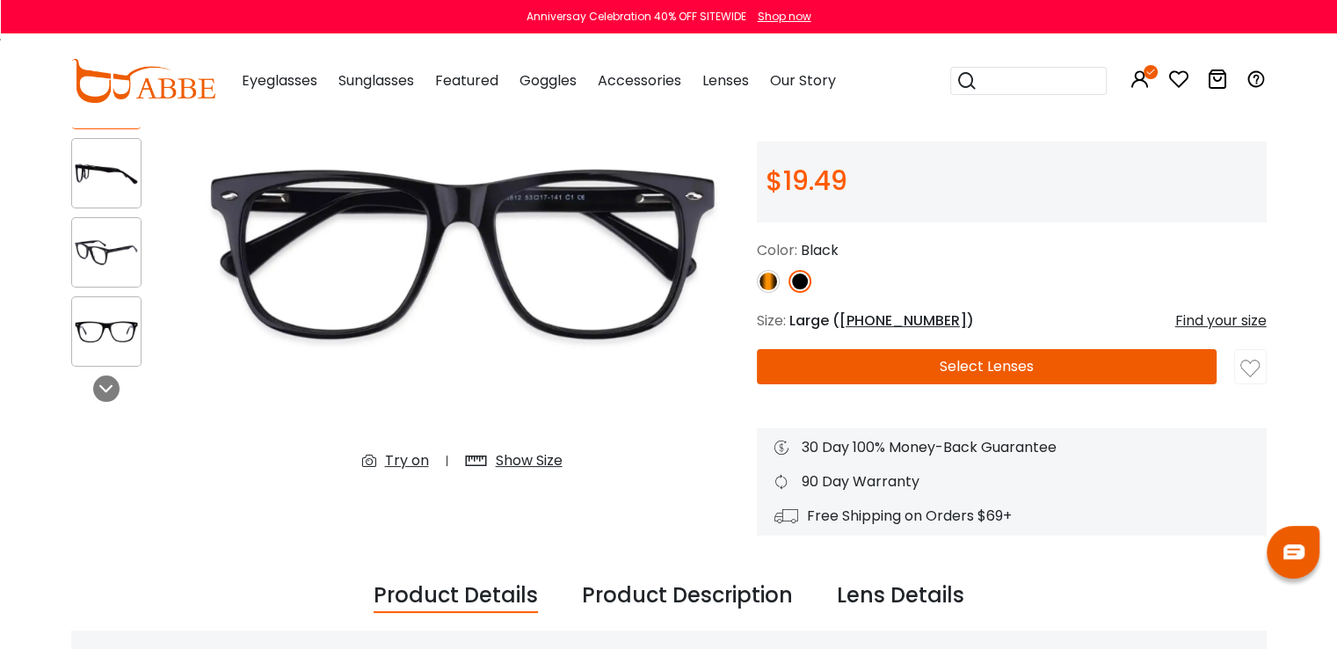
click at [523, 448] on div "Show Size" at bounding box center [513, 461] width 133 height 32
